Goal: Task Accomplishment & Management: Manage account settings

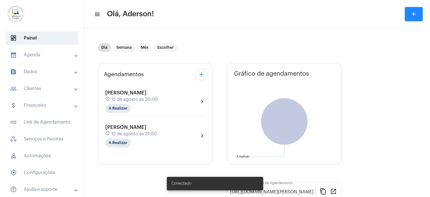
click at [32, 87] on mat-panel-title "people_outline Clientes" at bounding box center [42, 88] width 65 height 7
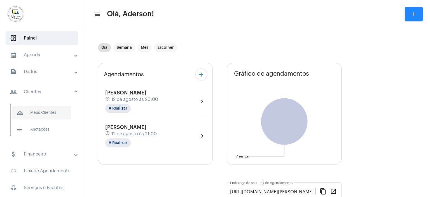
click at [39, 111] on span "people_outline Meus Clientes" at bounding box center [41, 112] width 59 height 13
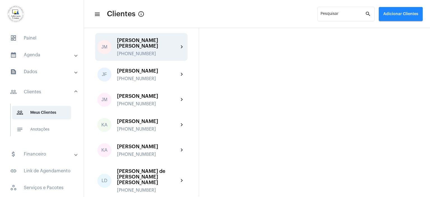
scroll to position [476, 0]
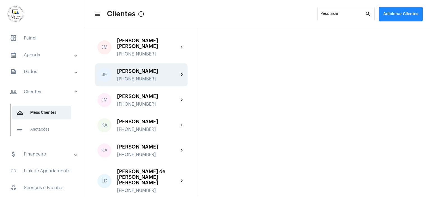
click at [142, 68] on div "[PERSON_NAME] [PHONE_NUMBER]" at bounding box center [148, 74] width 62 height 13
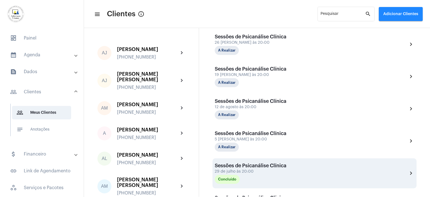
scroll to position [196, 0]
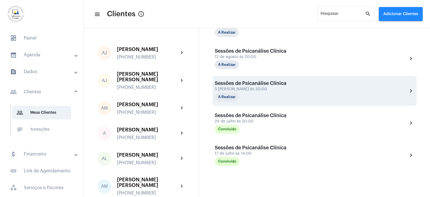
click at [260, 89] on div "5 [PERSON_NAME] às 20:00" at bounding box center [251, 89] width 72 height 4
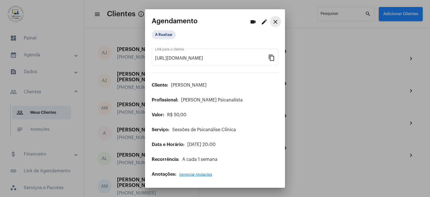
click at [278, 21] on mat-icon "close" at bounding box center [275, 21] width 7 height 7
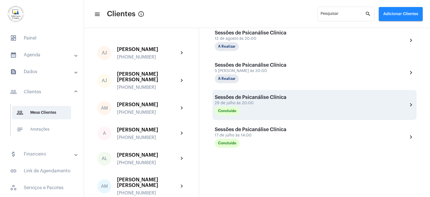
scroll to position [215, 0]
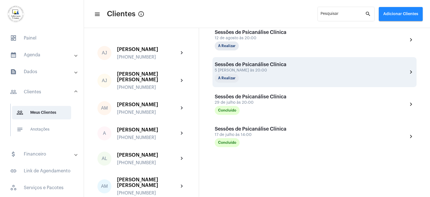
click at [252, 72] on div "Sessões de Psicanálise Clínica 5 [PERSON_NAME] às 20:00 A Realizar" at bounding box center [251, 72] width 72 height 21
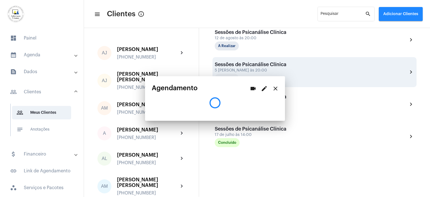
click at [252, 72] on div "Sessões de Psicanálise Clínica 5 [PERSON_NAME] às 20:00 A Realizar" at bounding box center [251, 72] width 72 height 21
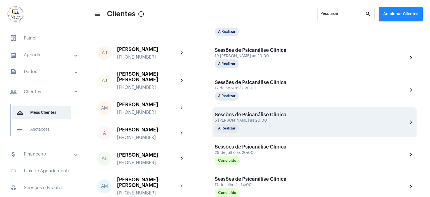
scroll to position [191, 0]
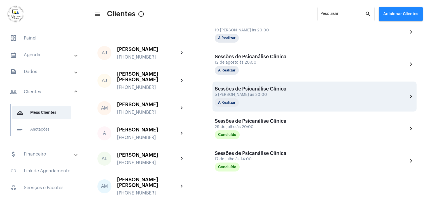
click at [243, 100] on div "A Realizar" at bounding box center [243, 102] width 56 height 9
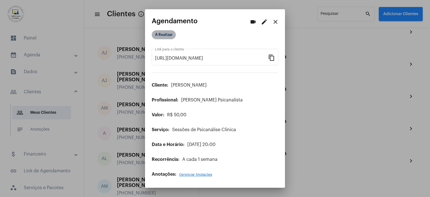
click at [167, 34] on mat-chip "A Realizar" at bounding box center [164, 34] width 24 height 9
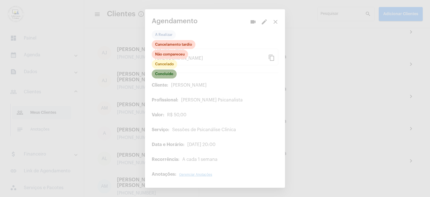
click at [173, 75] on mat-chip "Concluído" at bounding box center [164, 73] width 25 height 9
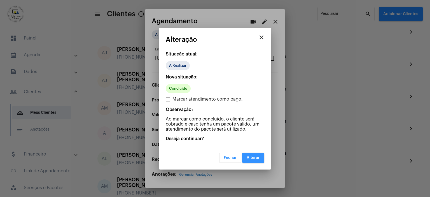
click at [248, 157] on span "Alterar" at bounding box center [253, 158] width 13 height 4
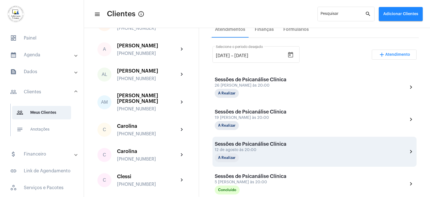
scroll to position [112, 0]
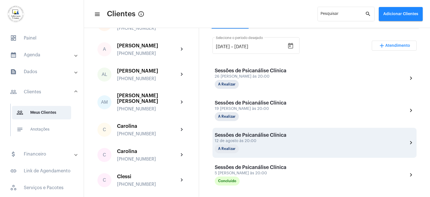
click at [261, 139] on div "12 de agosto às 20:00" at bounding box center [251, 141] width 72 height 4
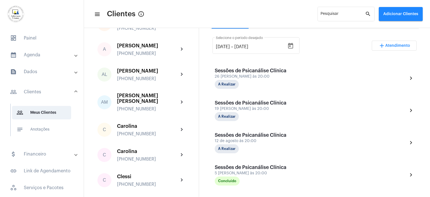
click at [261, 139] on div "12 de agosto às 20:00" at bounding box center [251, 141] width 72 height 4
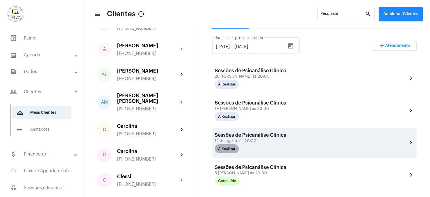
click at [231, 145] on mat-chip "A Realizar" at bounding box center [227, 148] width 24 height 9
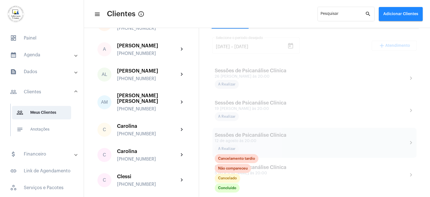
click at [279, 138] on div at bounding box center [314, 165] width 209 height 272
click at [279, 139] on div "12 de agosto às 20:00" at bounding box center [251, 141] width 72 height 4
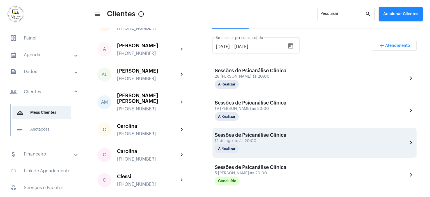
click at [270, 144] on div "A Realizar" at bounding box center [243, 148] width 56 height 9
click at [284, 136] on div "Sessões de Psicanálise Clínica" at bounding box center [251, 135] width 72 height 6
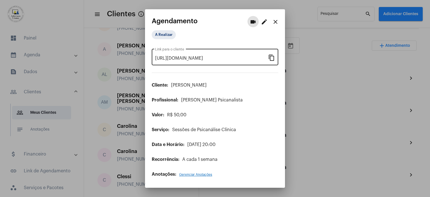
click at [272, 55] on mat-icon "content_copy" at bounding box center [271, 57] width 7 height 7
